Goal: Task Accomplishment & Management: Use online tool/utility

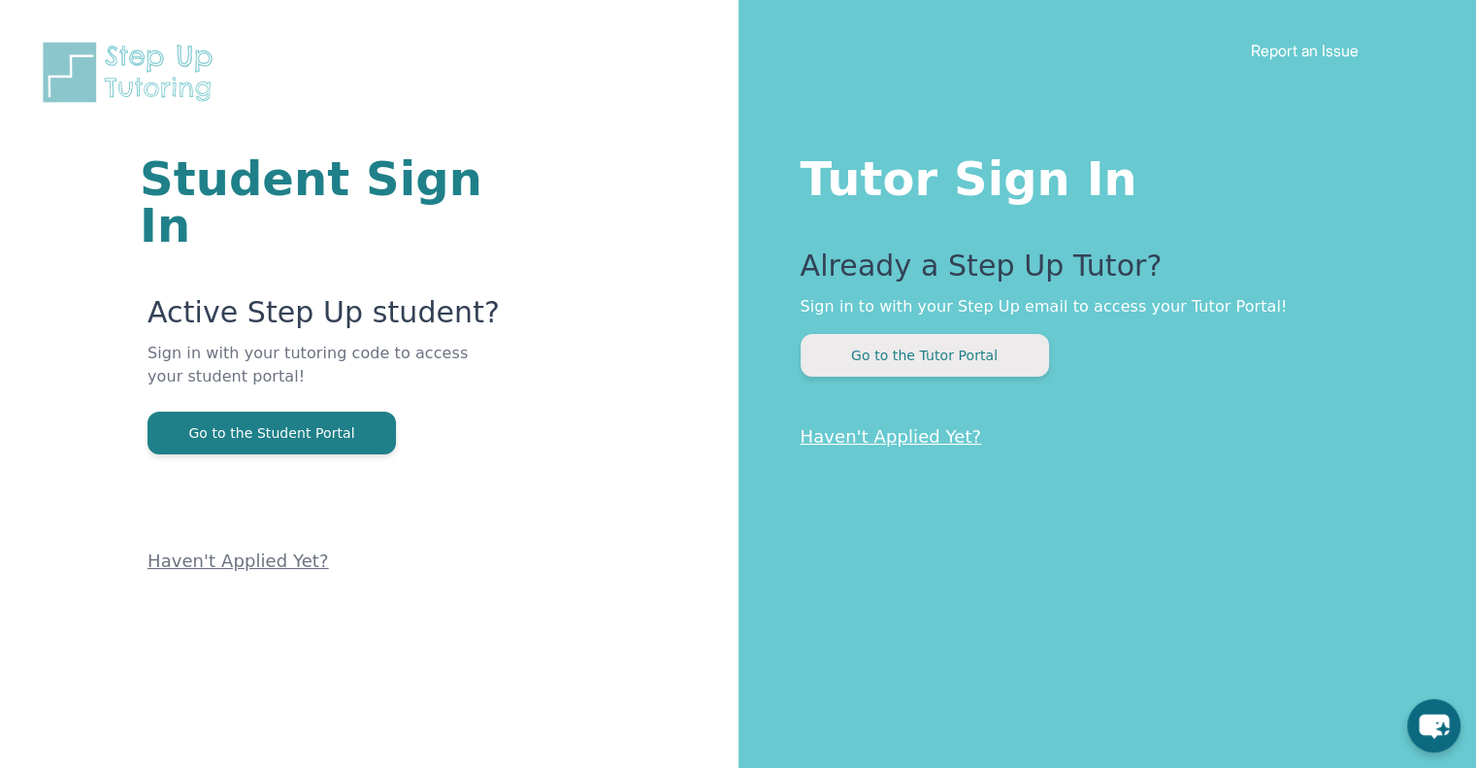
click at [915, 368] on button "Go to the Tutor Portal" at bounding box center [925, 355] width 249 height 43
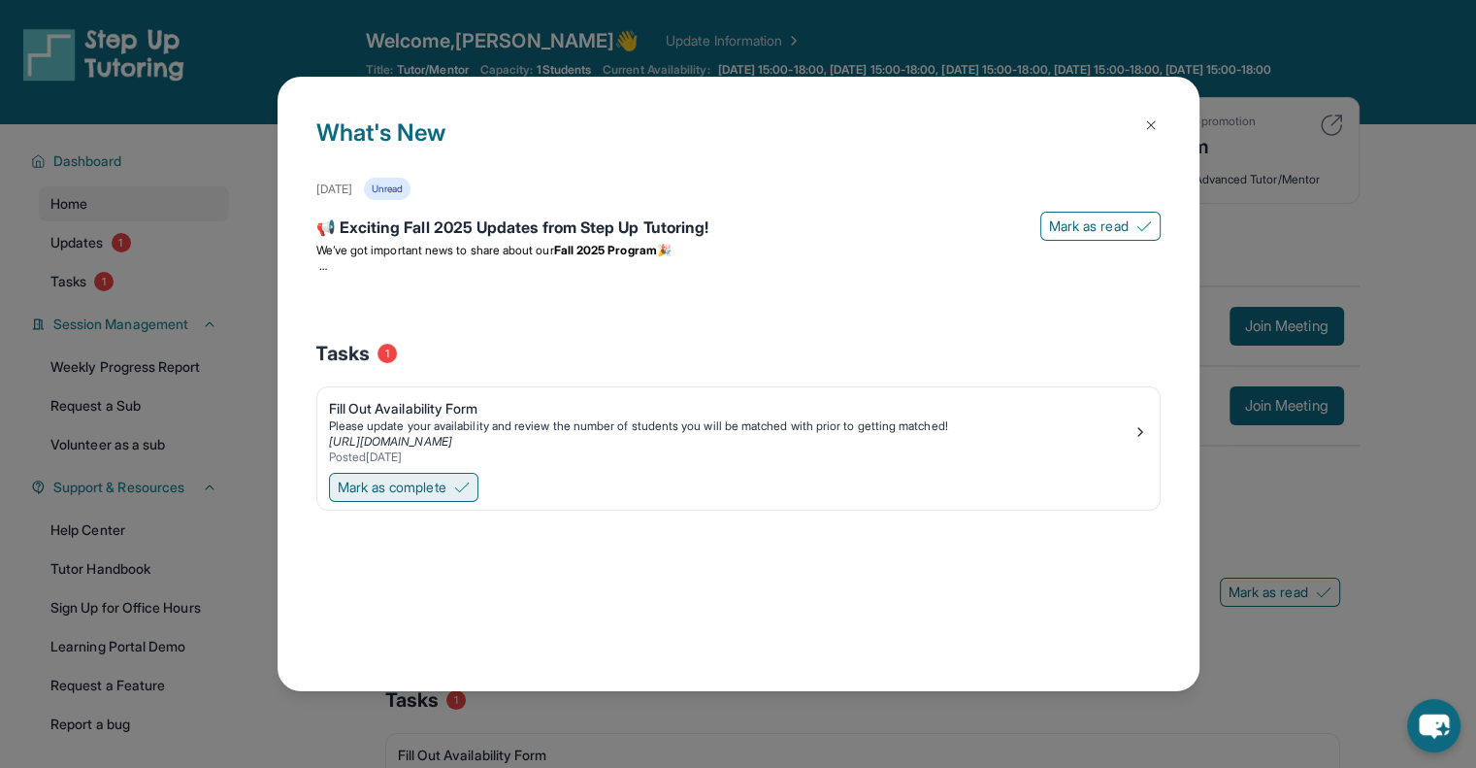
click at [447, 478] on span "Mark as complete" at bounding box center [392, 487] width 109 height 19
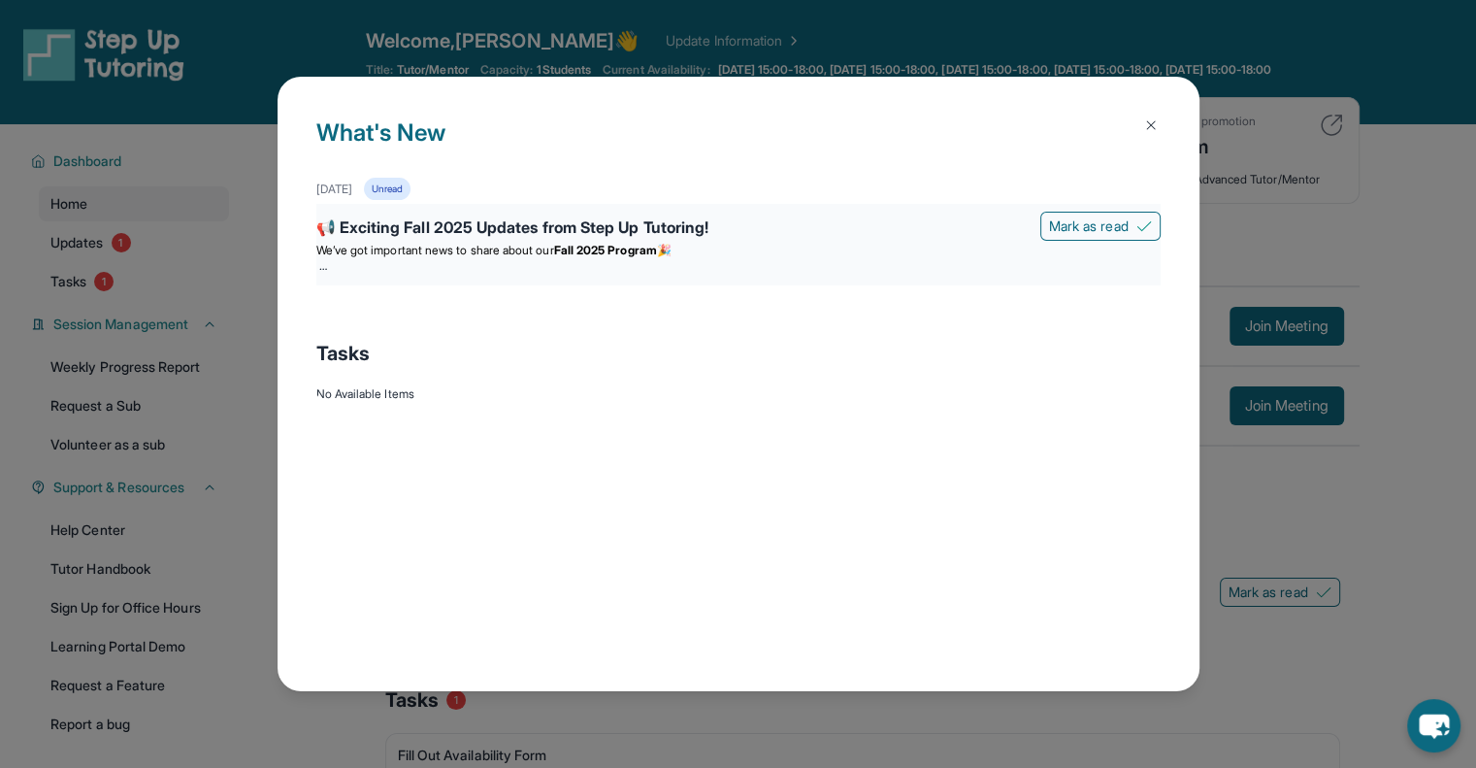
click at [490, 250] on span "We’ve got important news to share about our" at bounding box center [435, 250] width 238 height 15
click at [470, 228] on div "📢 Exciting Fall 2025 Updates from Step Up Tutoring!" at bounding box center [738, 228] width 845 height 27
click at [318, 231] on div "📢 Exciting Fall 2025 Updates from Step Up Tutoring!" at bounding box center [738, 228] width 845 height 27
click at [326, 266] on p at bounding box center [738, 266] width 845 height 16
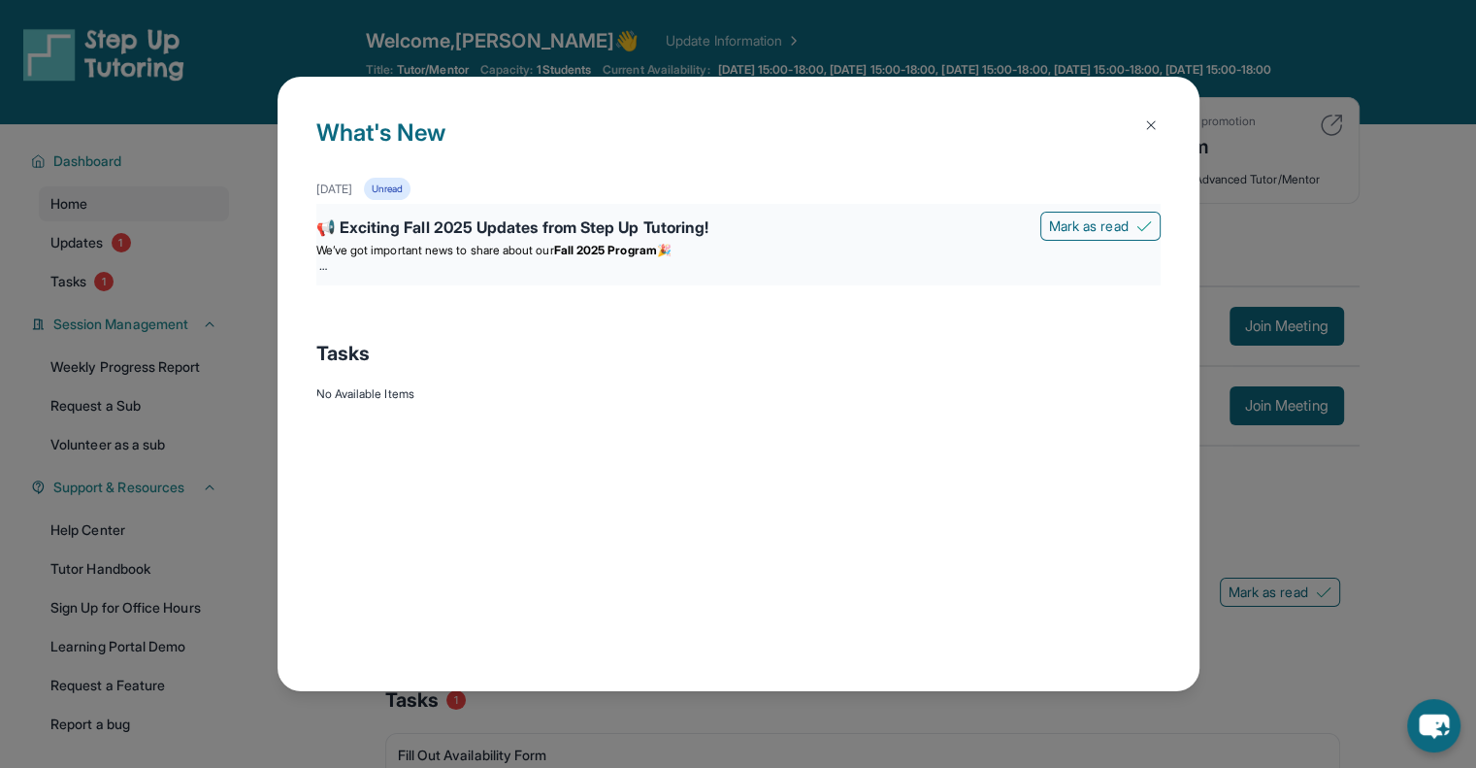
click at [326, 266] on p at bounding box center [738, 266] width 845 height 16
click at [554, 256] on span "We’ve got important news to share about our" at bounding box center [435, 250] width 238 height 15
click at [596, 248] on strong "Fall 2025 Program" at bounding box center [605, 250] width 103 height 15
click at [1161, 123] on button at bounding box center [1151, 125] width 39 height 39
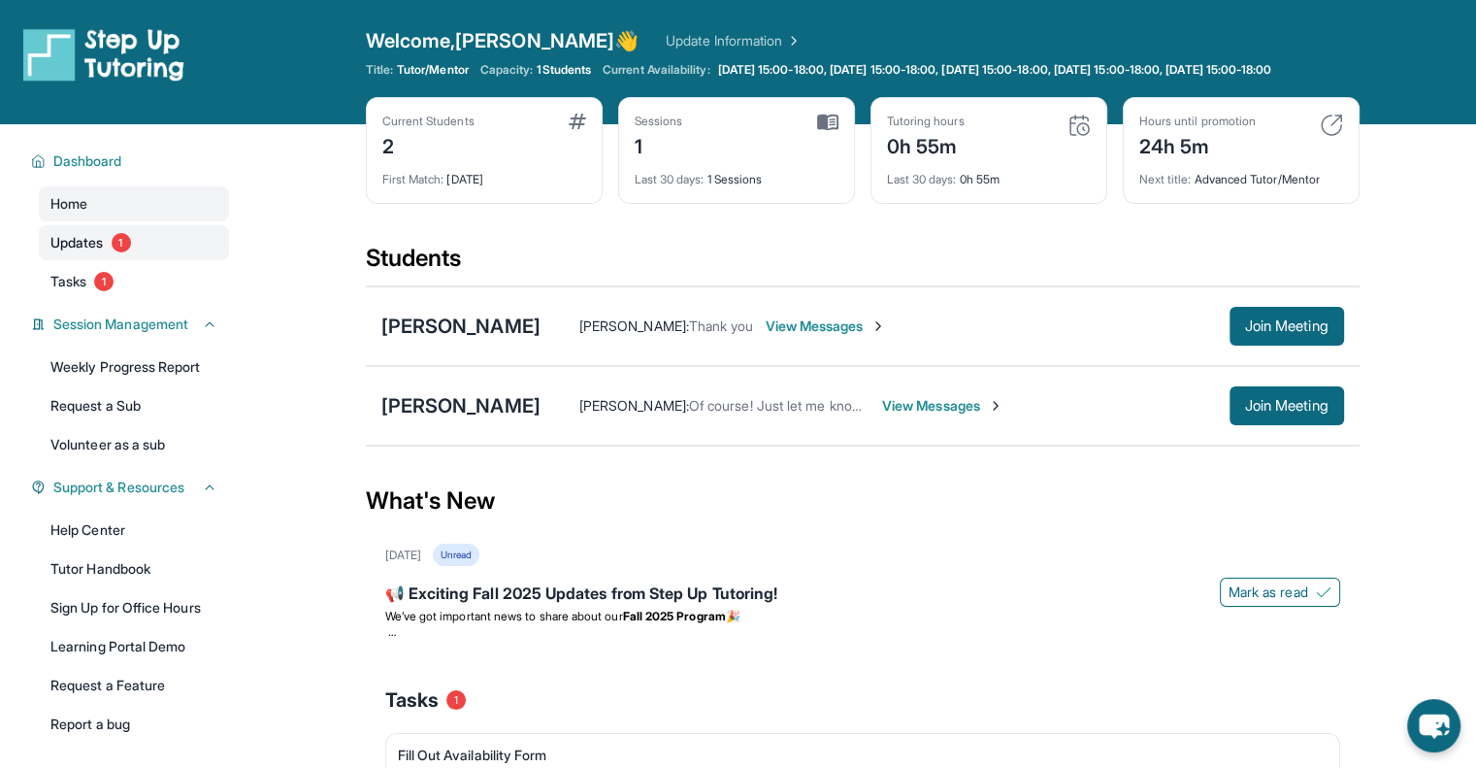
click at [101, 252] on span "Updates" at bounding box center [76, 242] width 53 height 19
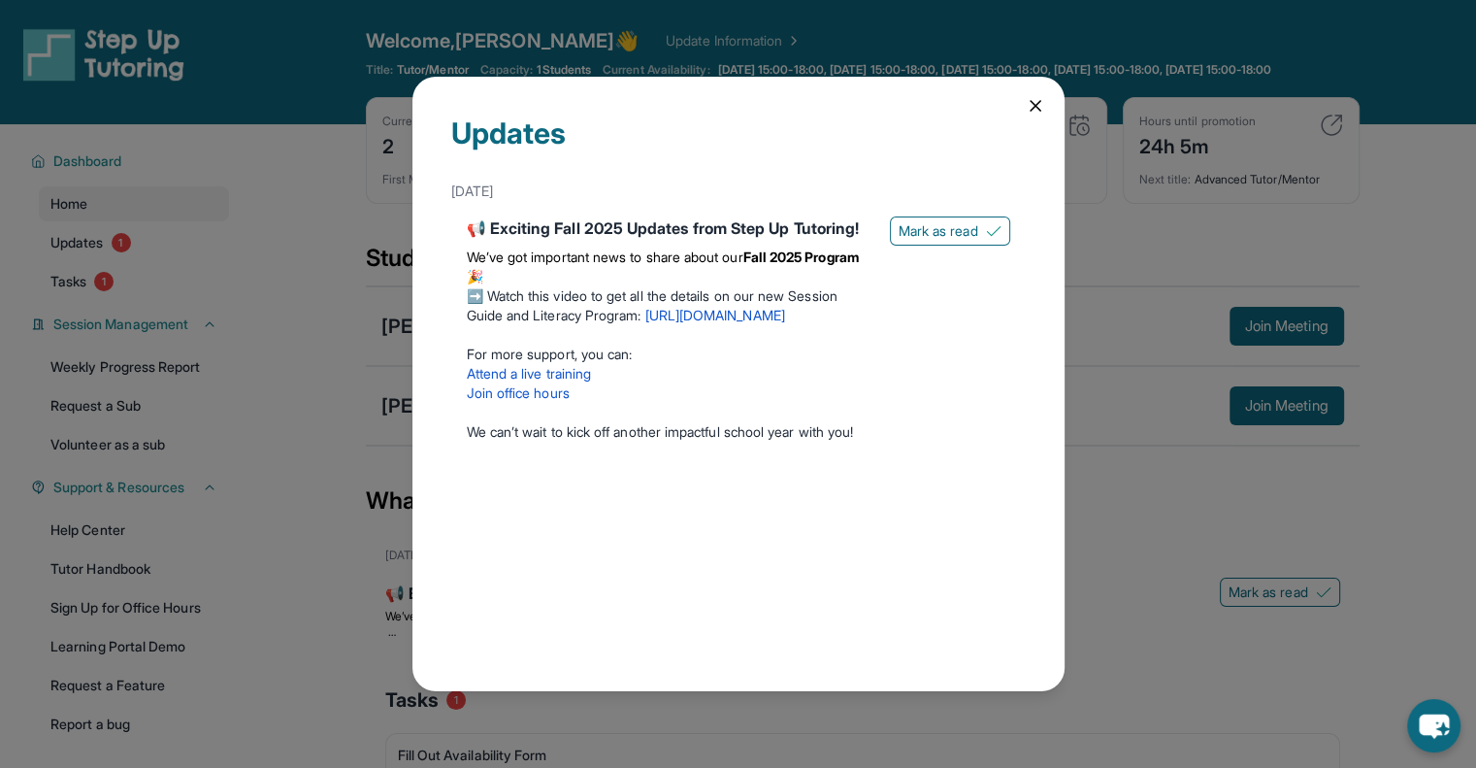
click at [759, 323] on link "[URL][DOMAIN_NAME]" at bounding box center [715, 315] width 140 height 17
click at [1042, 102] on icon at bounding box center [1035, 105] width 19 height 19
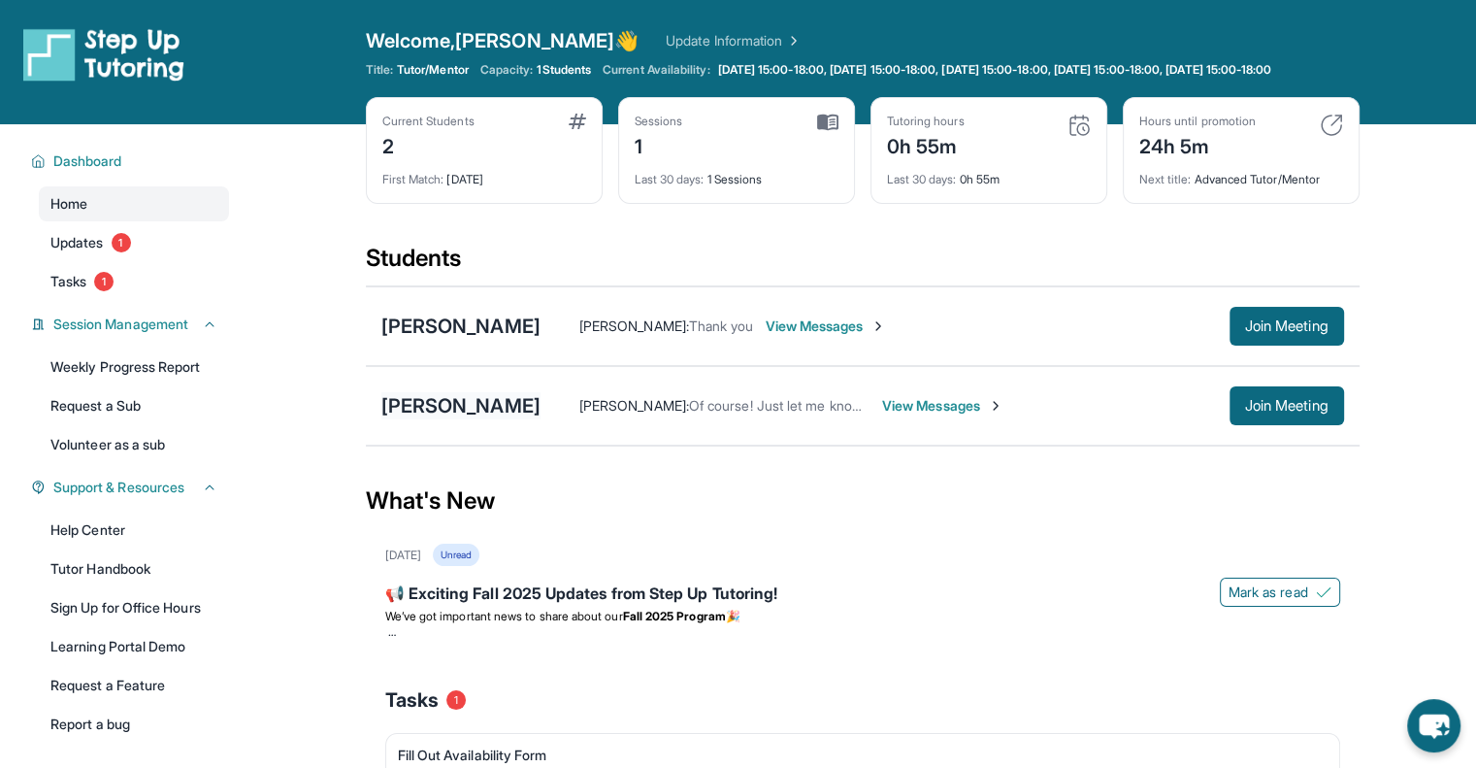
click at [449, 419] on div "[PERSON_NAME]" at bounding box center [460, 405] width 159 height 27
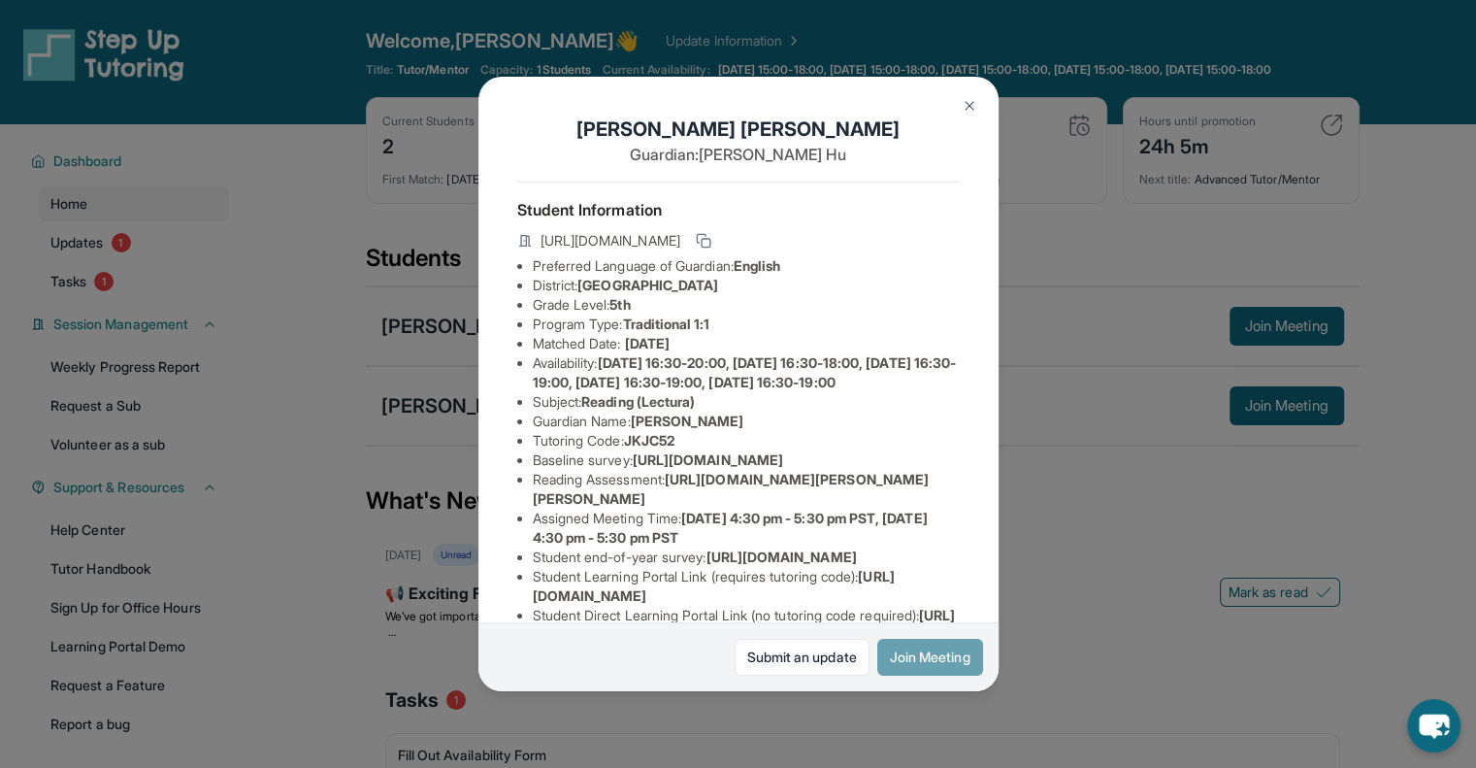
click at [935, 671] on button "Join Meeting" at bounding box center [931, 657] width 106 height 37
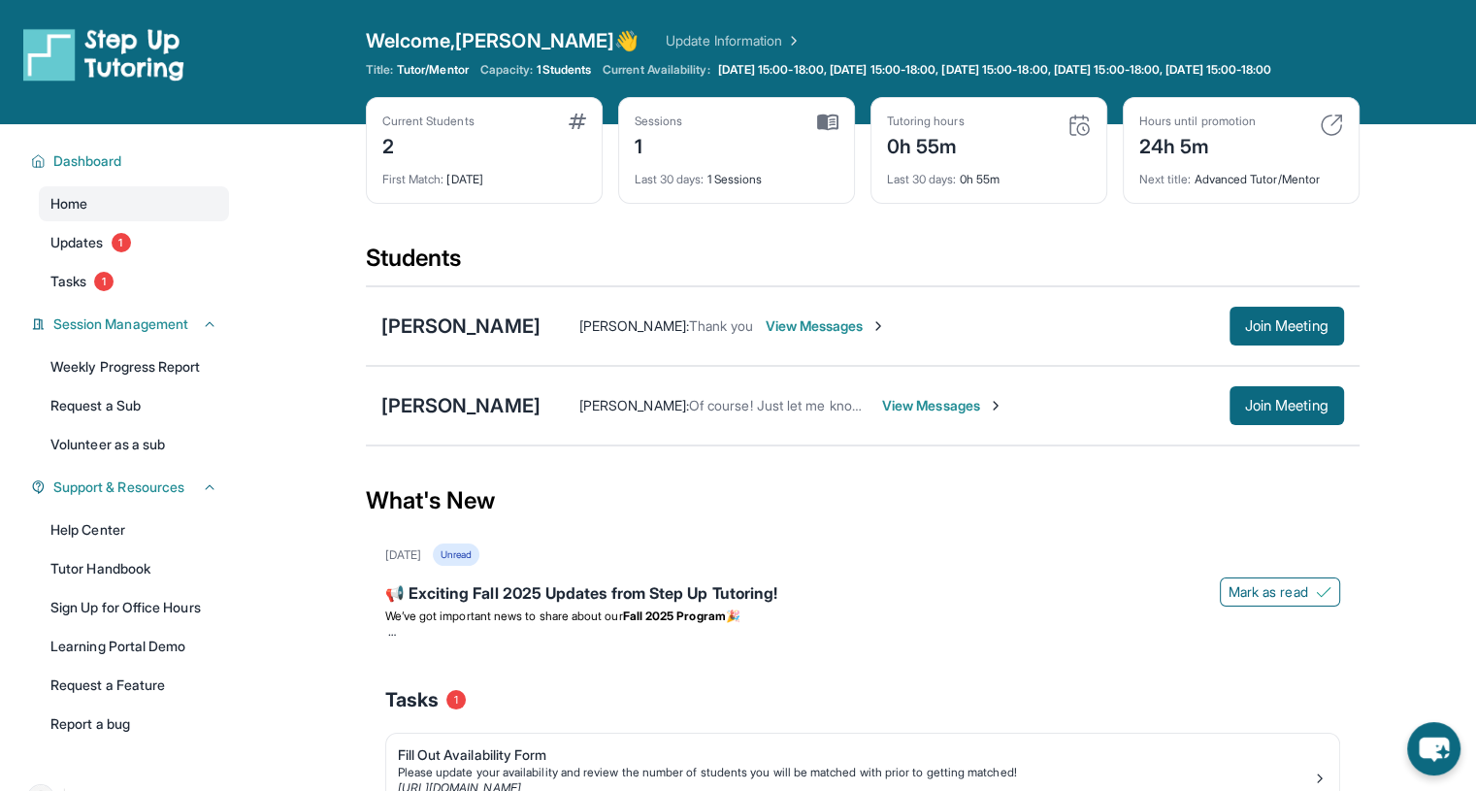
click at [478, 412] on div "[PERSON_NAME]" at bounding box center [460, 405] width 159 height 27
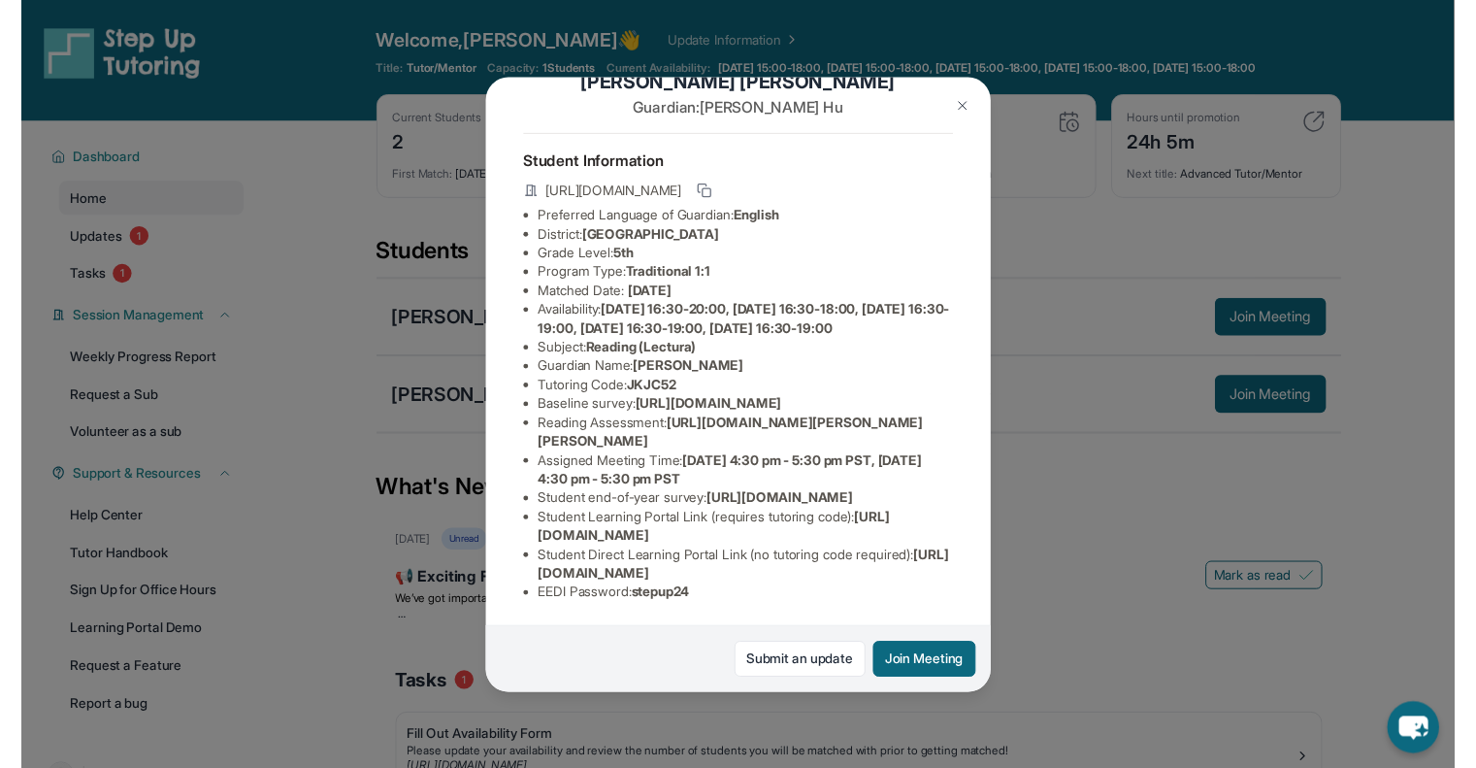
scroll to position [252, 0]
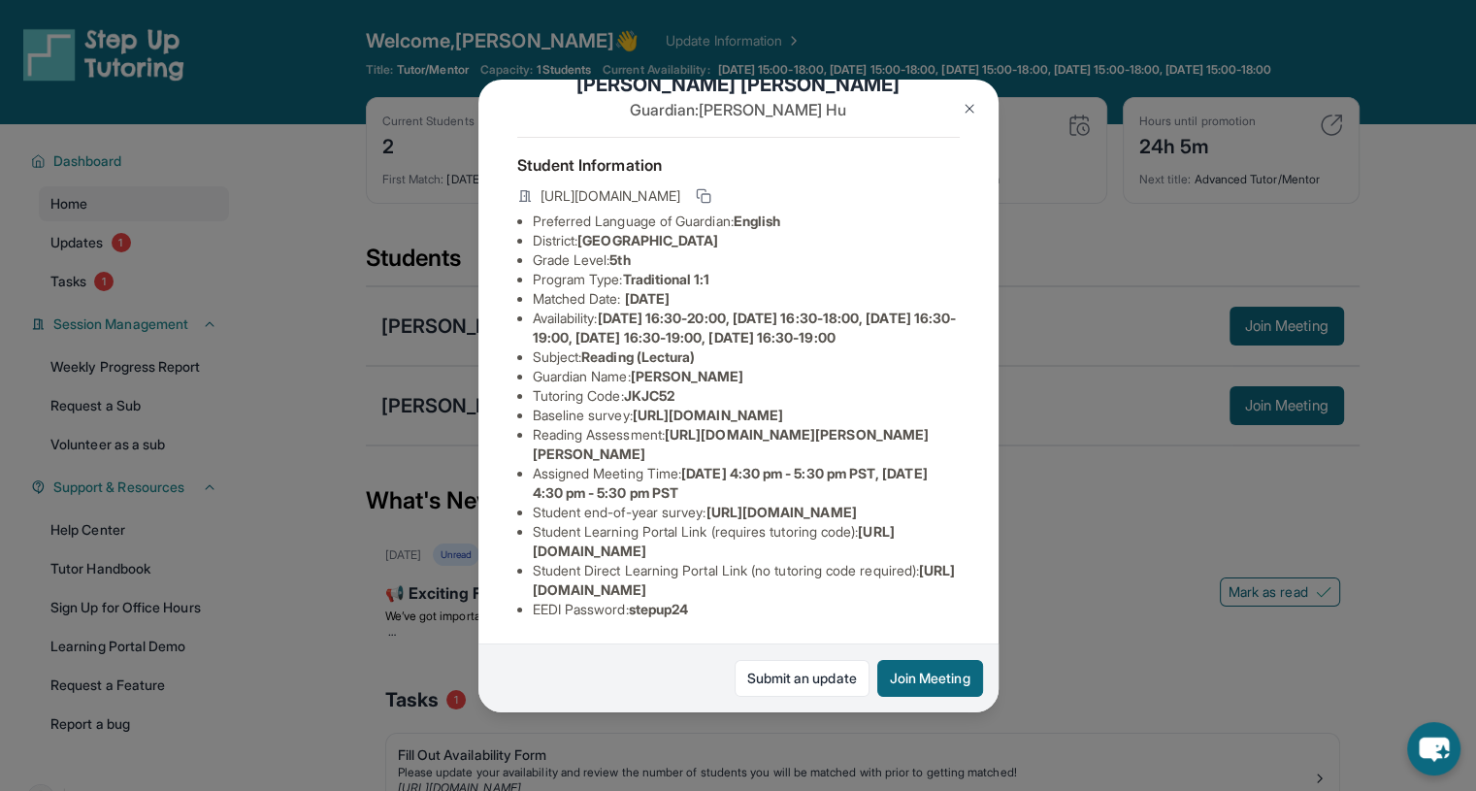
click at [960, 101] on button at bounding box center [969, 108] width 39 height 39
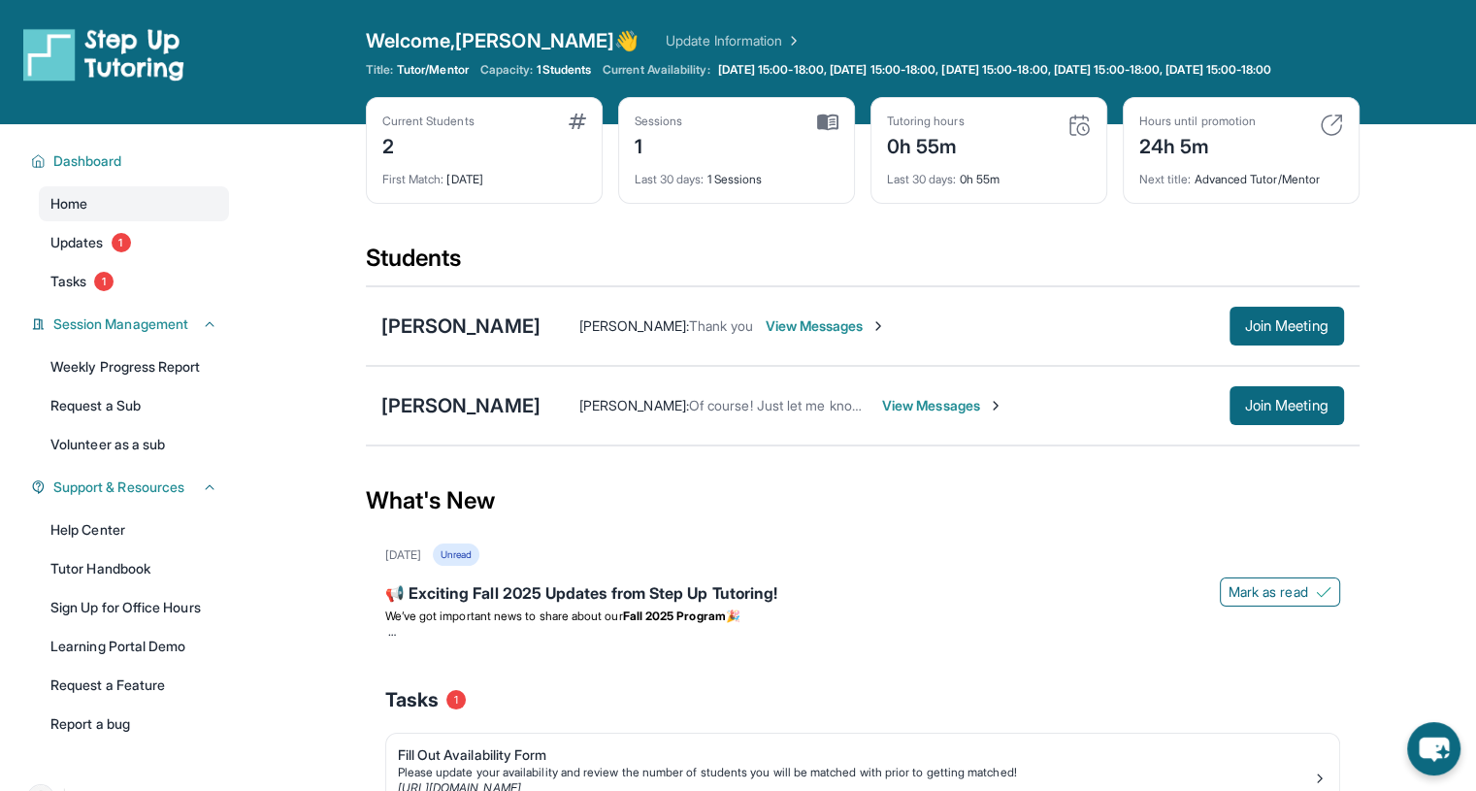
click at [1245, 332] on span "Join Meeting" at bounding box center [1286, 326] width 83 height 12
click at [1438, 756] on icon "chat-button" at bounding box center [1434, 750] width 32 height 26
